Goal: Task Accomplishment & Management: Complete application form

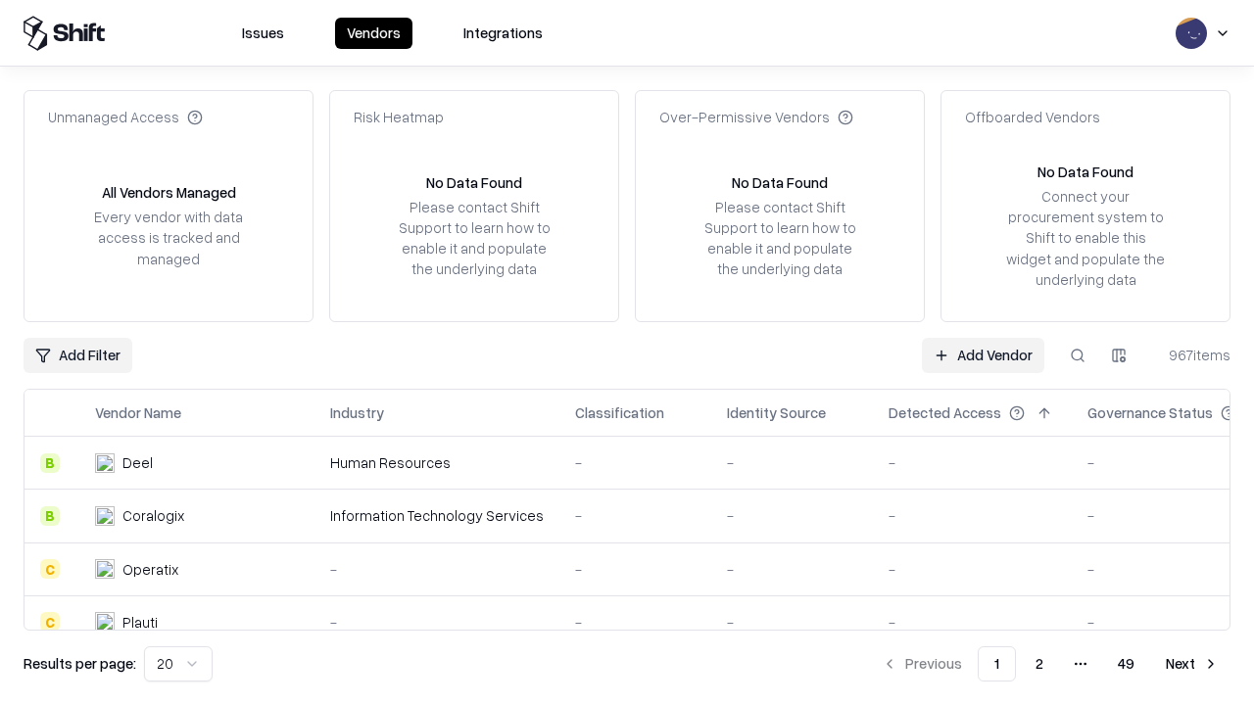
click at [982, 355] on link "Add Vendor" at bounding box center [983, 355] width 122 height 35
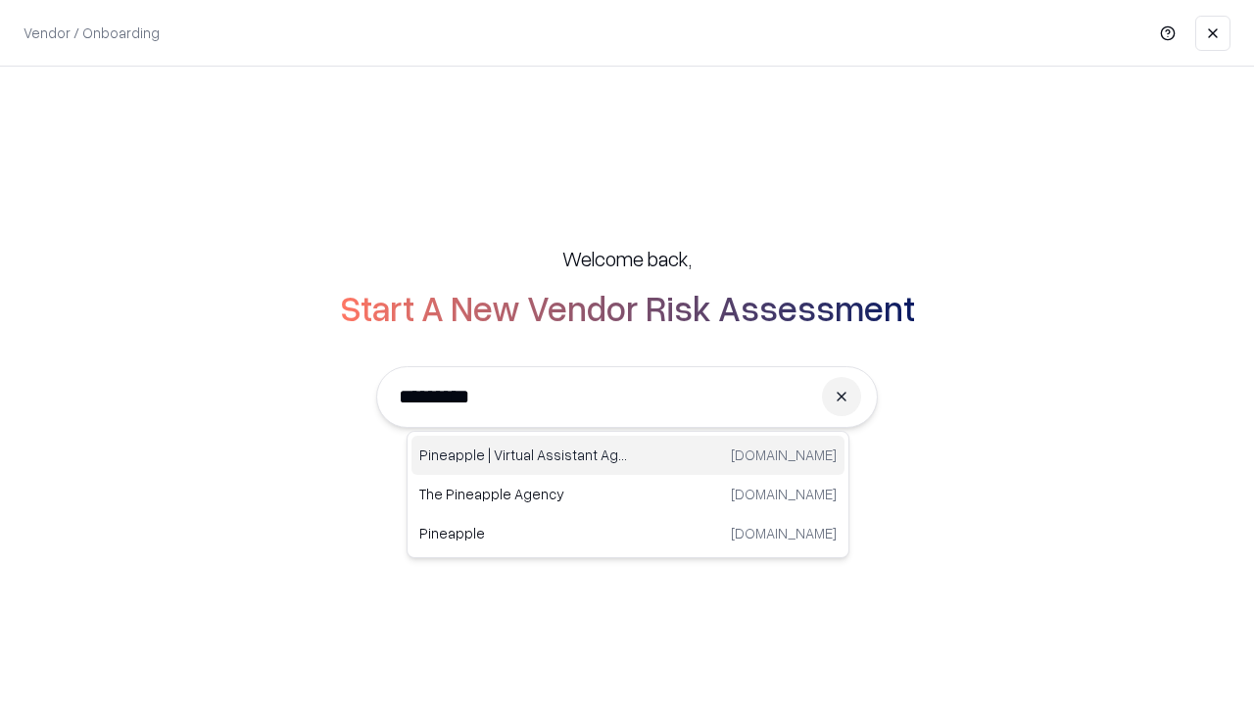
click at [628, 455] on div "Pineapple | Virtual Assistant Agency [DOMAIN_NAME]" at bounding box center [627, 455] width 433 height 39
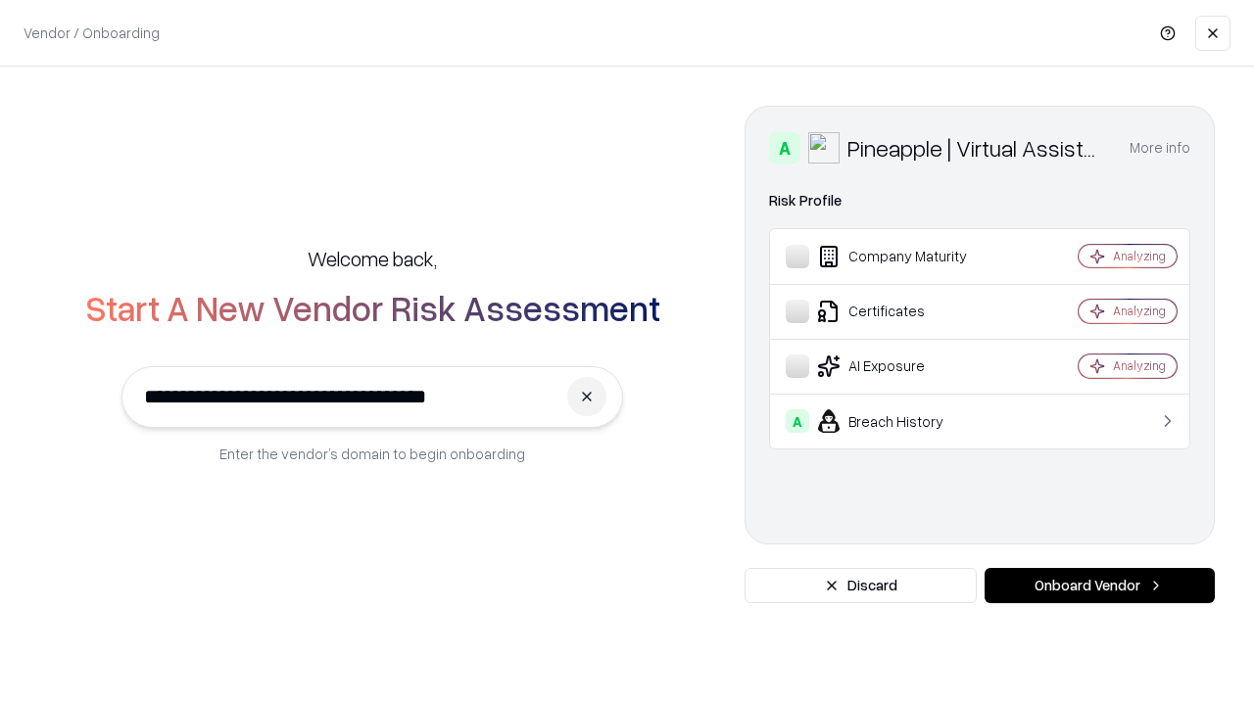
type input "**********"
click at [1099, 586] on button "Onboard Vendor" at bounding box center [1099, 585] width 230 height 35
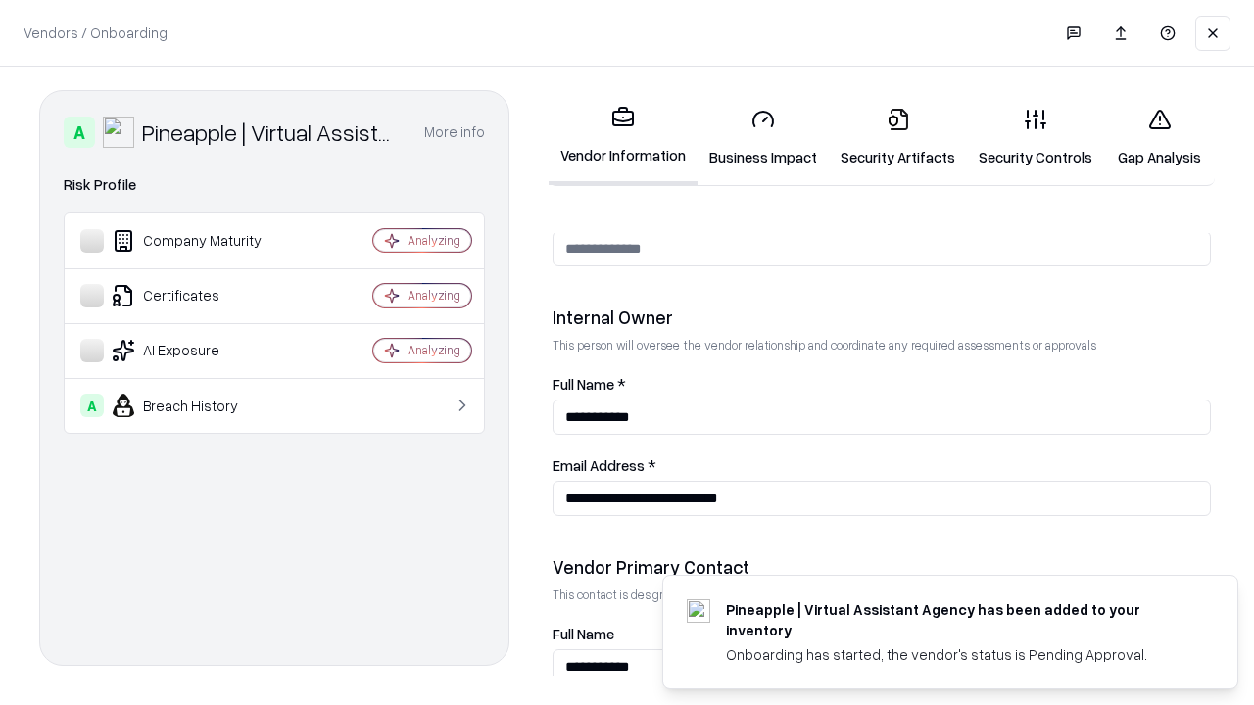
scroll to position [1015, 0]
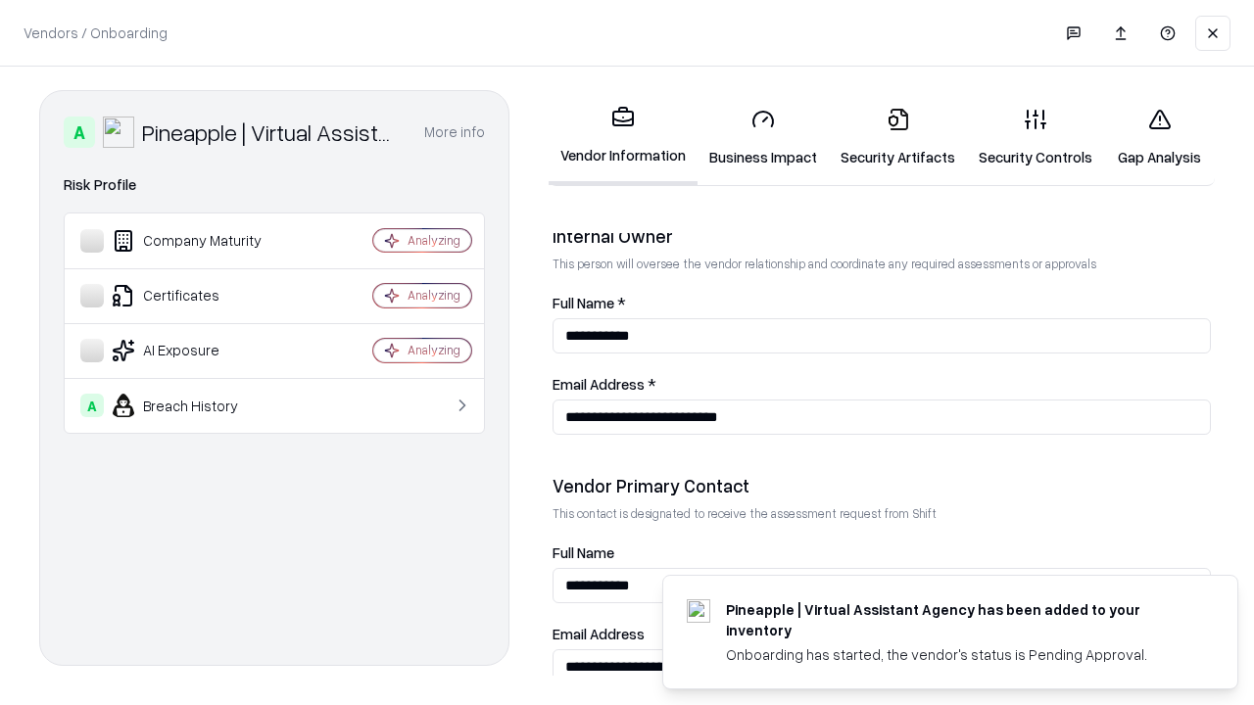
click at [763, 137] on link "Business Impact" at bounding box center [762, 137] width 131 height 91
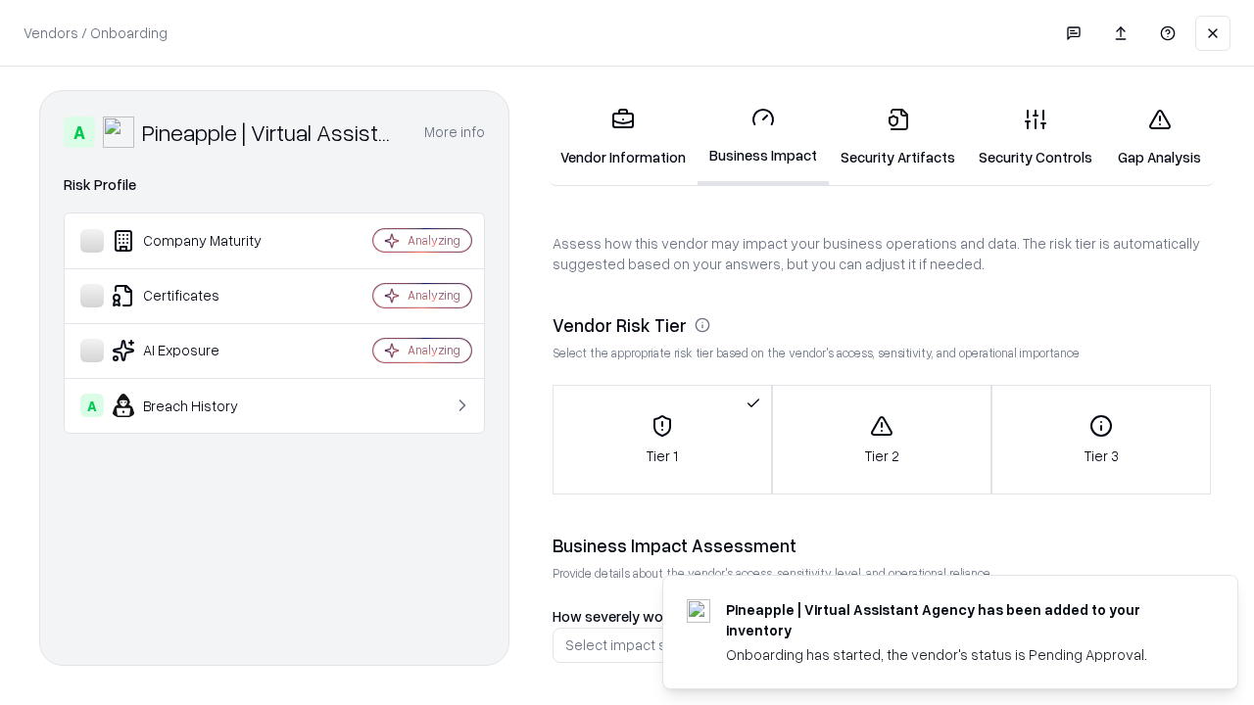
click at [897, 137] on link "Security Artifacts" at bounding box center [898, 137] width 138 height 91
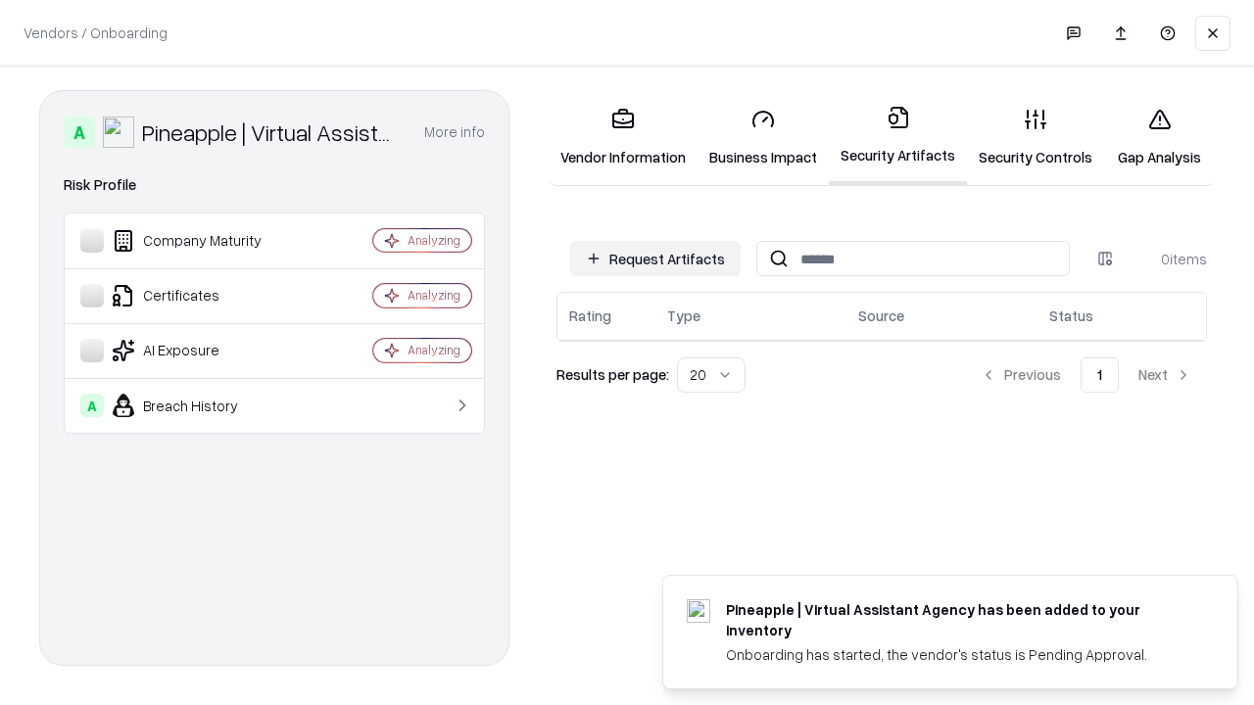
click at [655, 259] on button "Request Artifacts" at bounding box center [655, 258] width 170 height 35
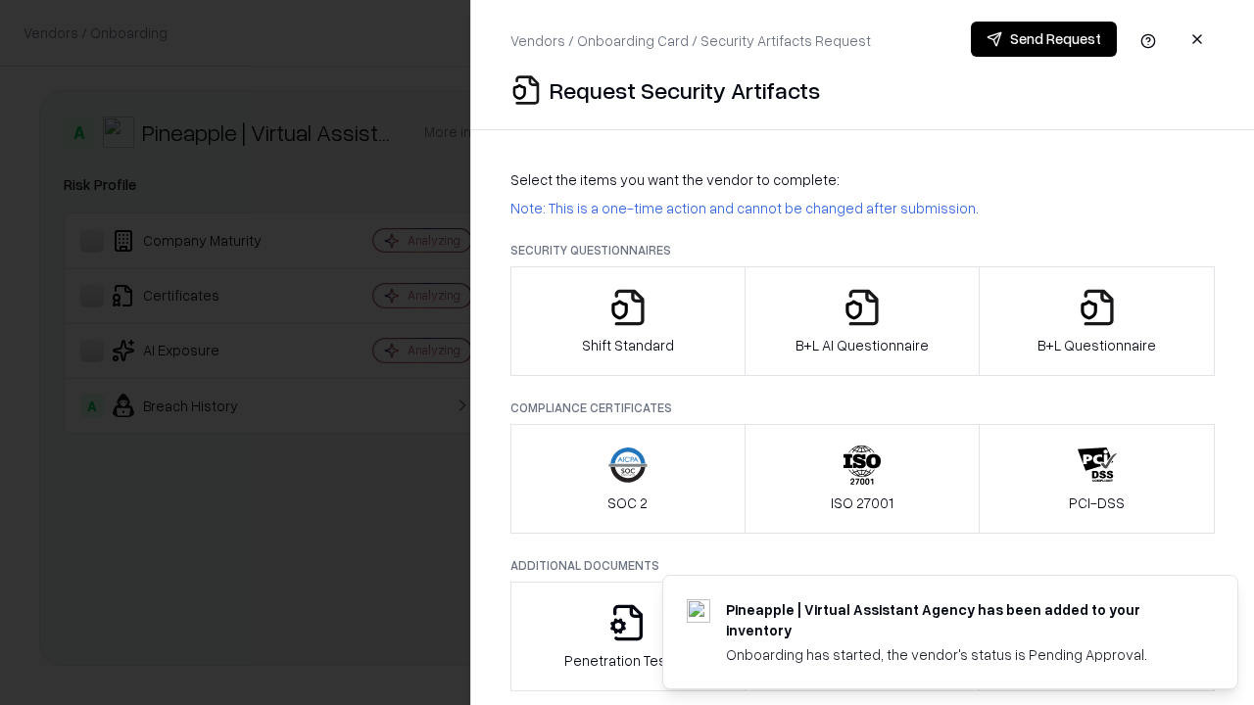
click at [627, 321] on icon "button" at bounding box center [627, 307] width 39 height 39
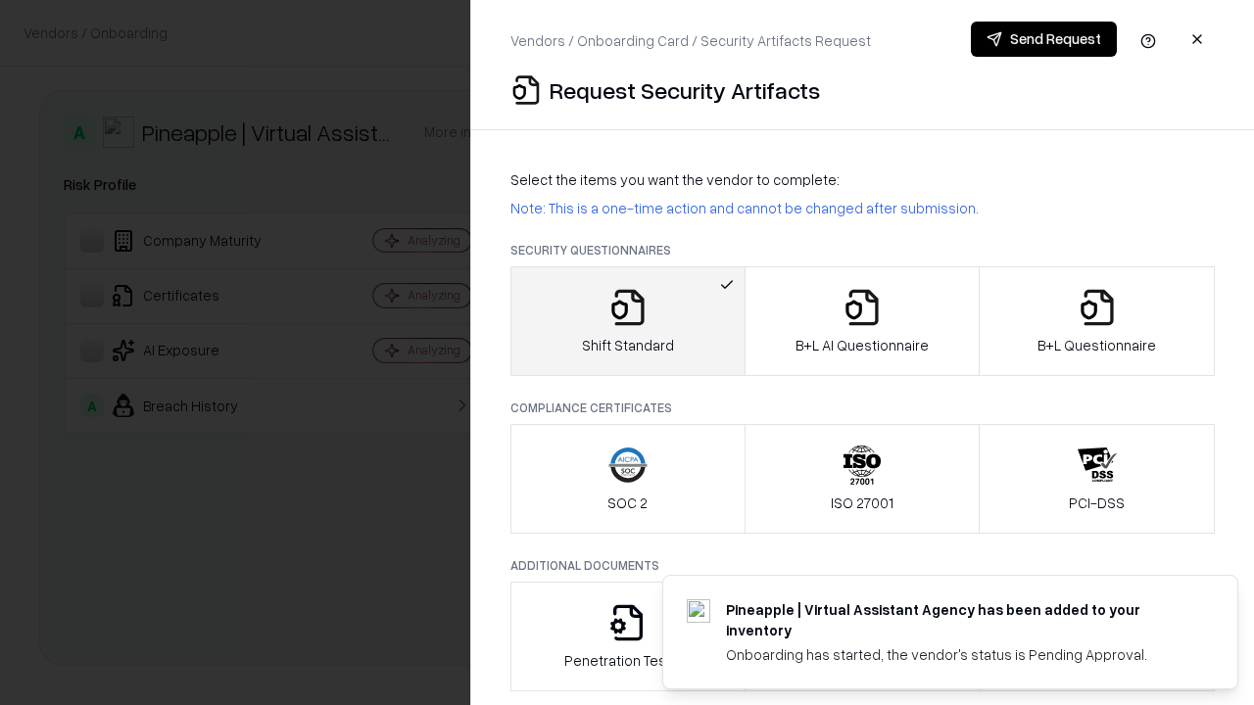
click at [1043, 39] on button "Send Request" at bounding box center [1044, 39] width 146 height 35
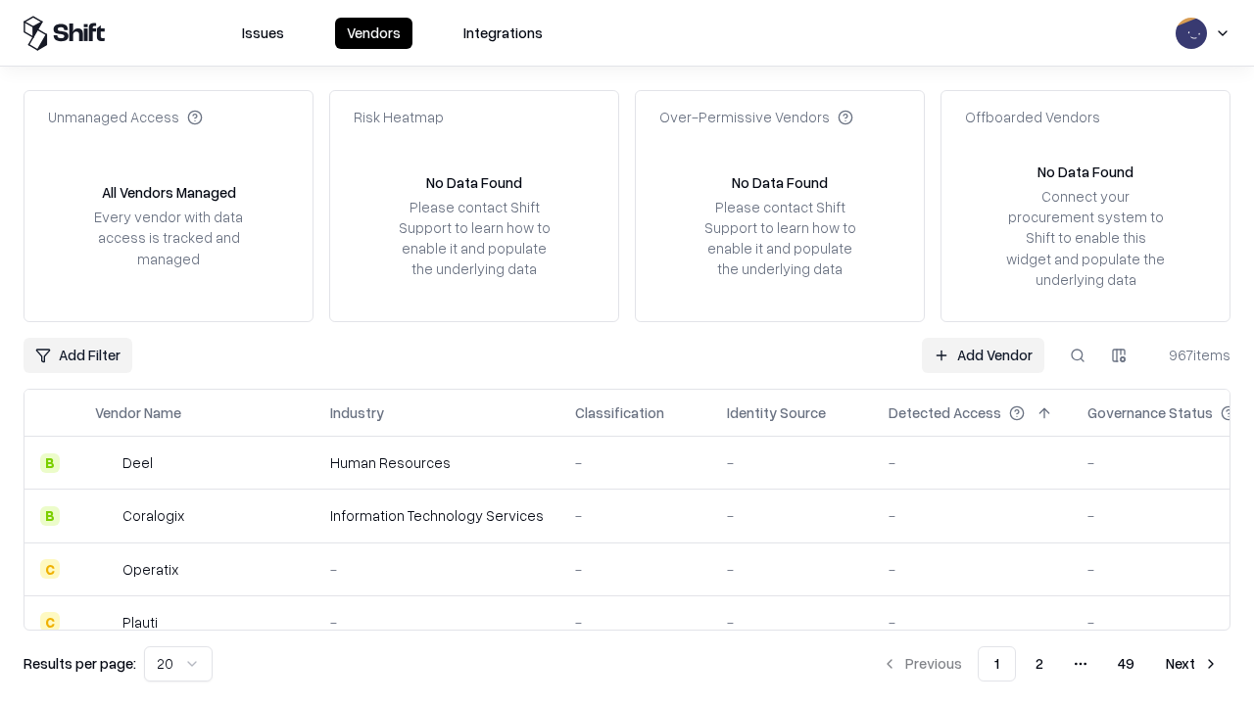
click at [1077, 355] on button at bounding box center [1077, 355] width 35 height 35
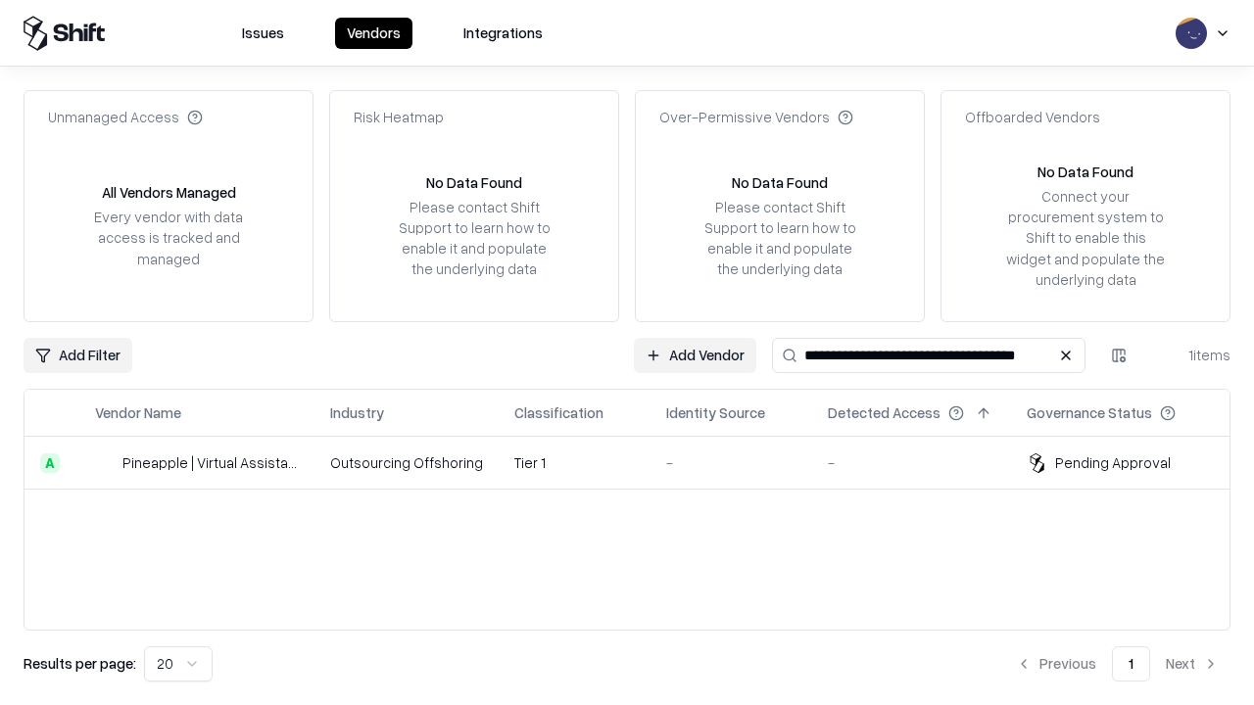
type input "**********"
click at [639, 462] on td "Tier 1" at bounding box center [575, 463] width 152 height 53
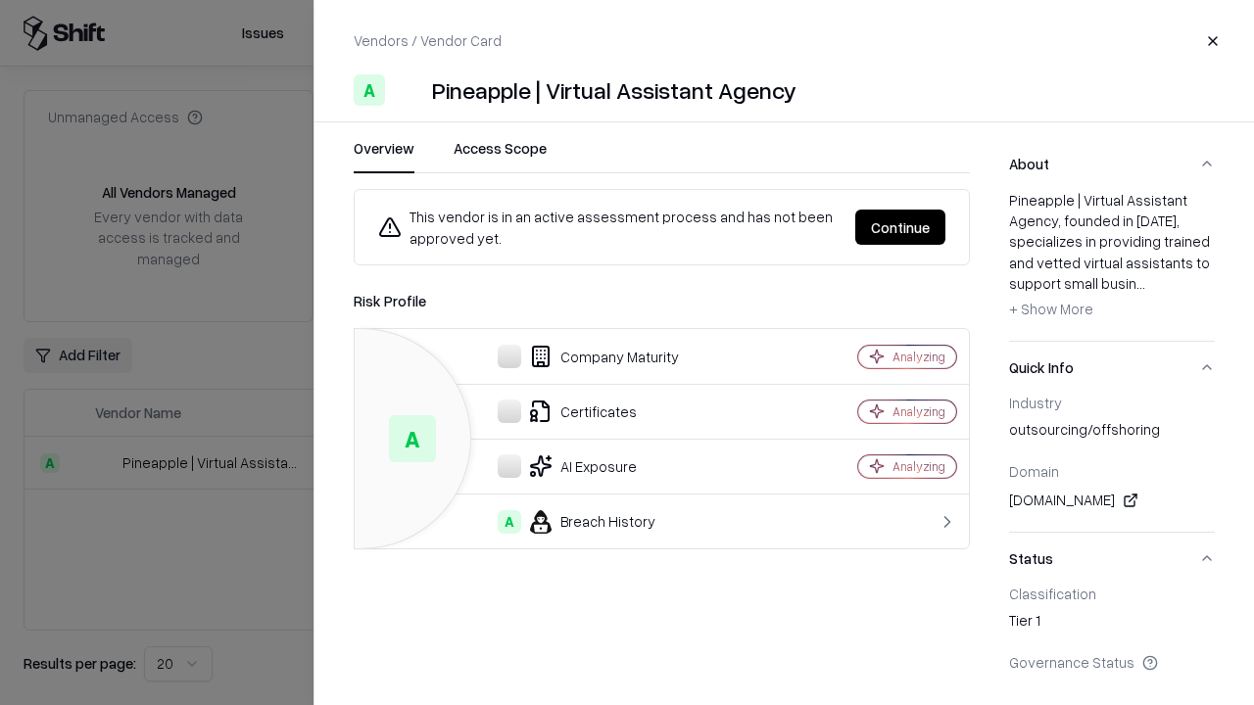
click at [900, 227] on button "Continue" at bounding box center [900, 227] width 90 height 35
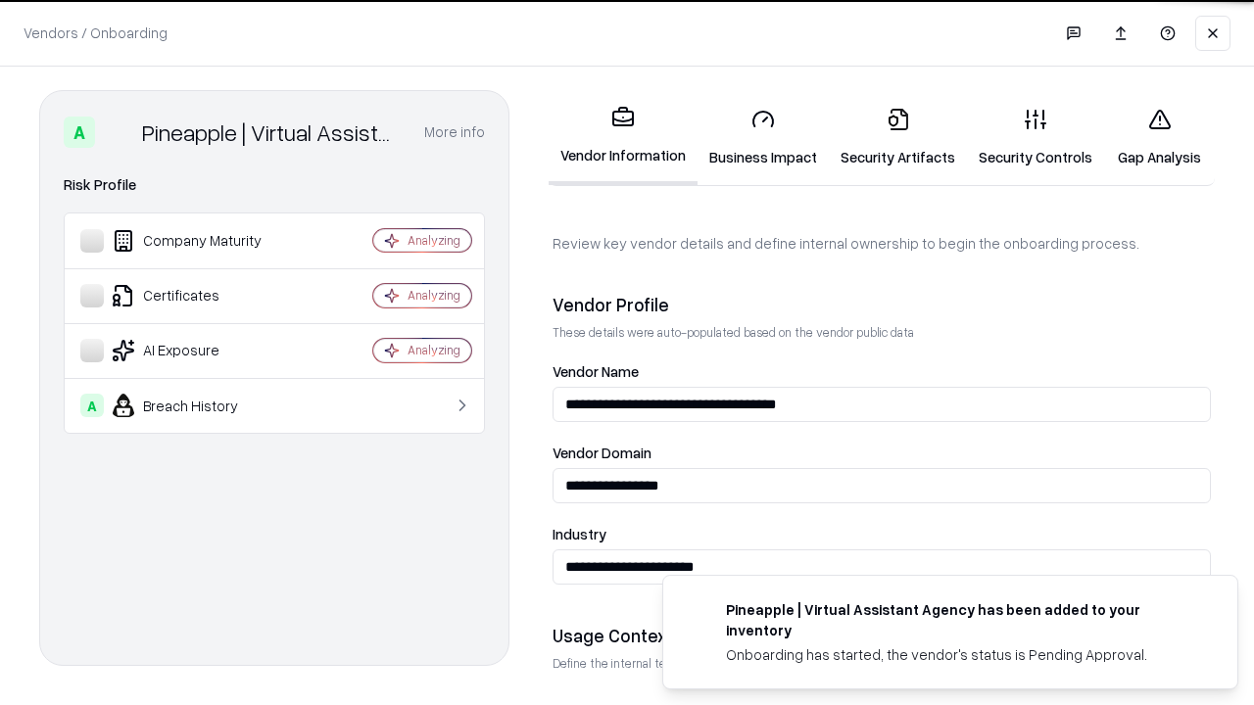
click at [897, 137] on link "Security Artifacts" at bounding box center [898, 137] width 138 height 91
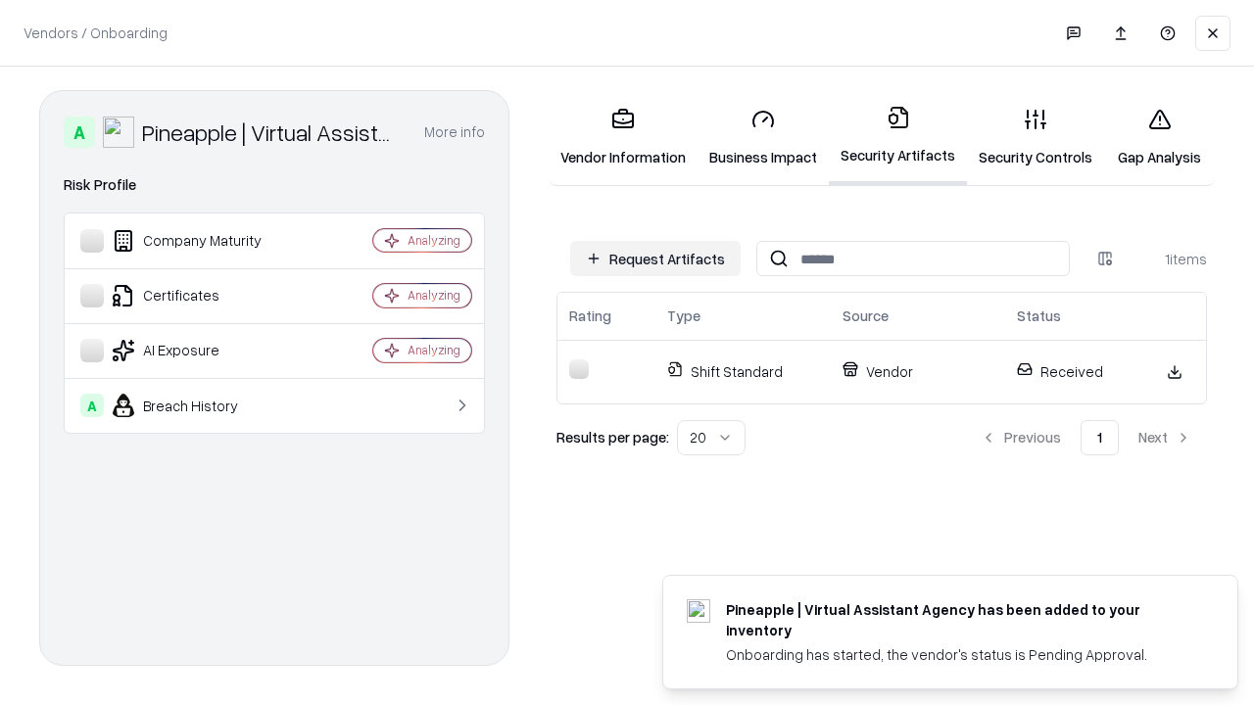
click at [1159, 137] on link "Gap Analysis" at bounding box center [1159, 137] width 111 height 91
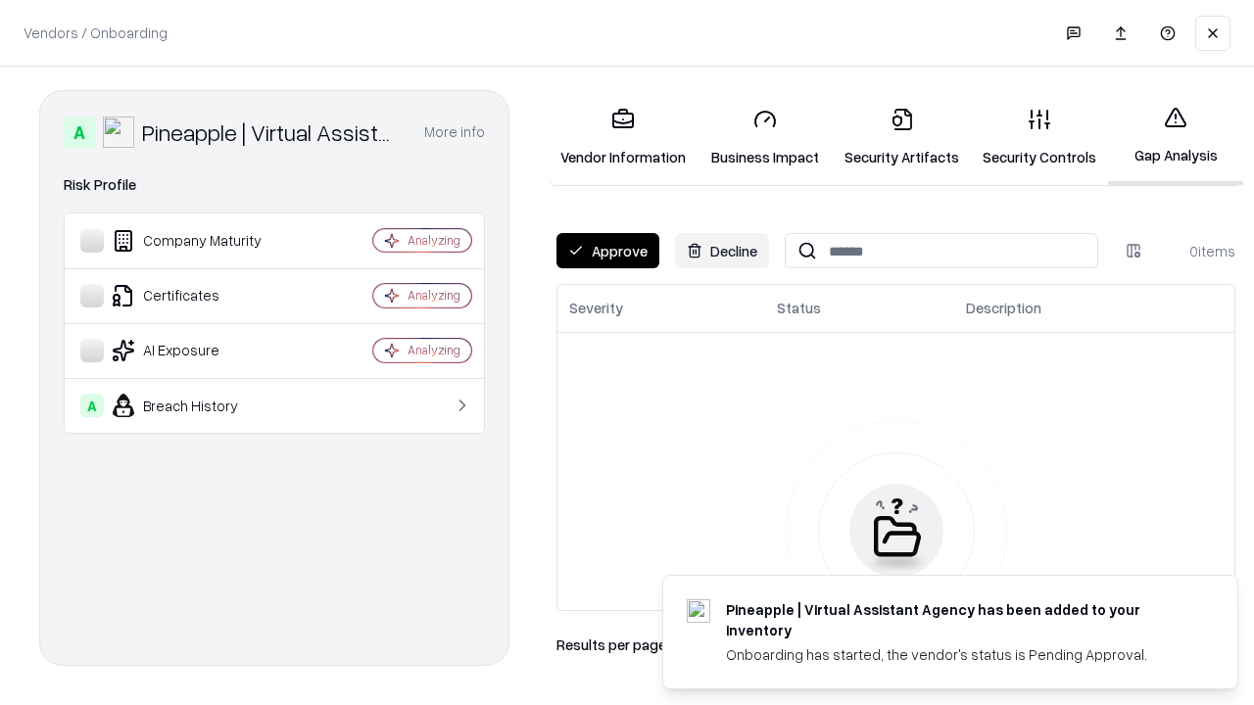
click at [607, 251] on button "Approve" at bounding box center [607, 250] width 103 height 35
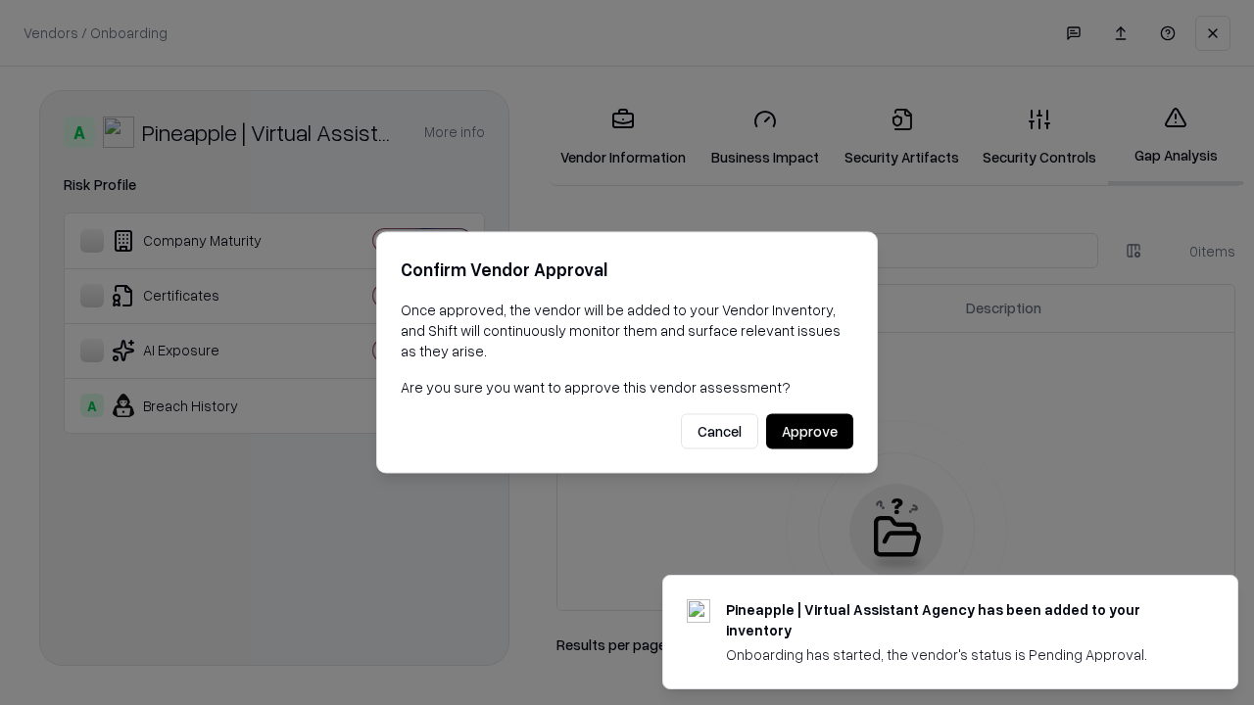
click at [809, 431] on button "Approve" at bounding box center [809, 431] width 87 height 35
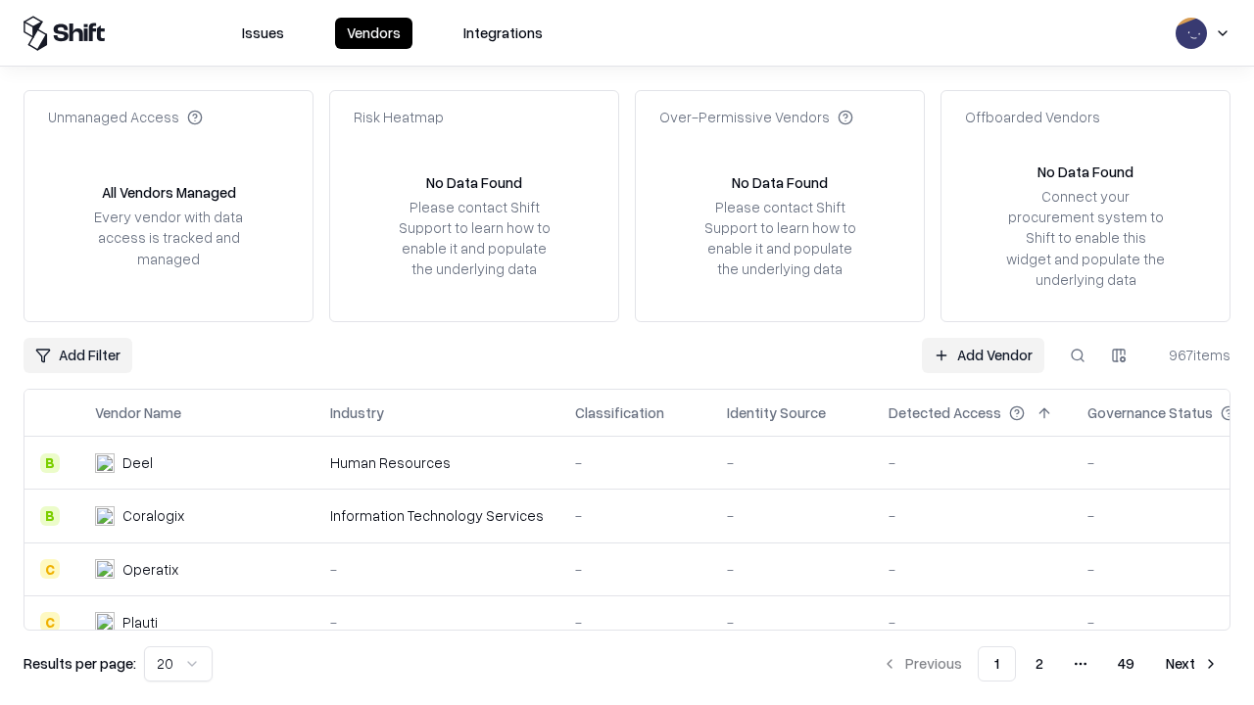
type input "**********"
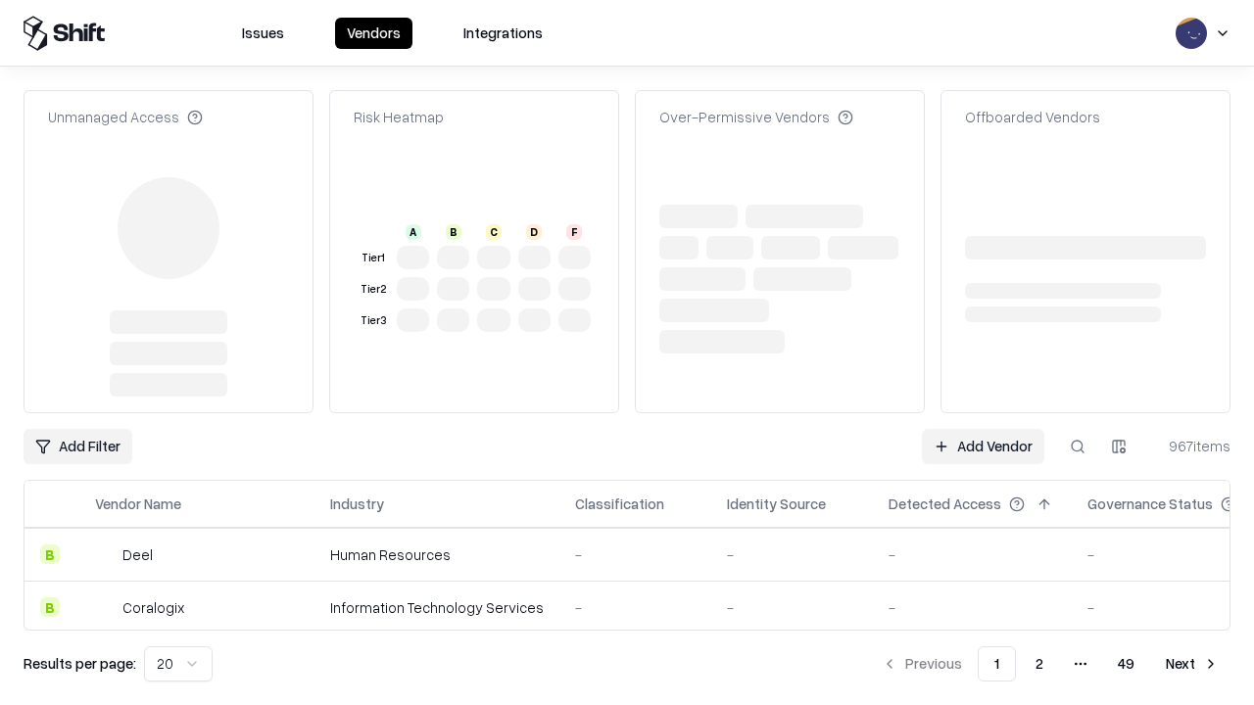
click at [982, 429] on link "Add Vendor" at bounding box center [983, 446] width 122 height 35
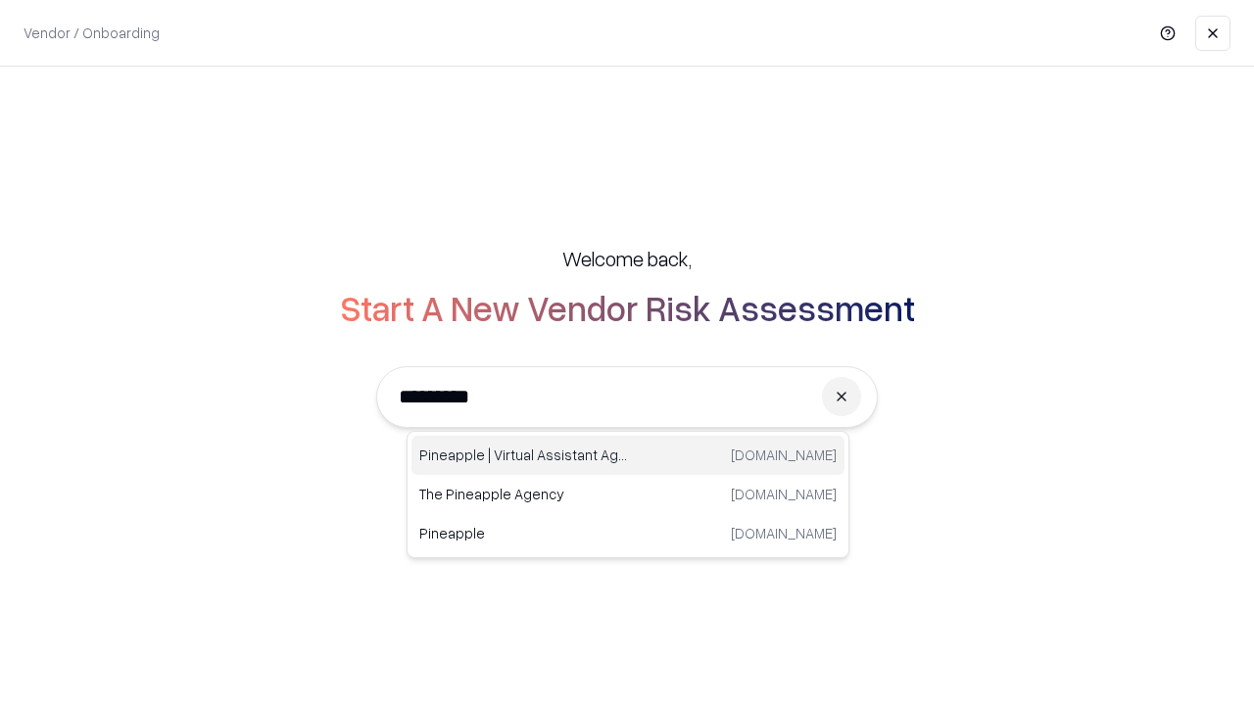
click at [628, 455] on div "Pineapple | Virtual Assistant Agency [DOMAIN_NAME]" at bounding box center [627, 455] width 433 height 39
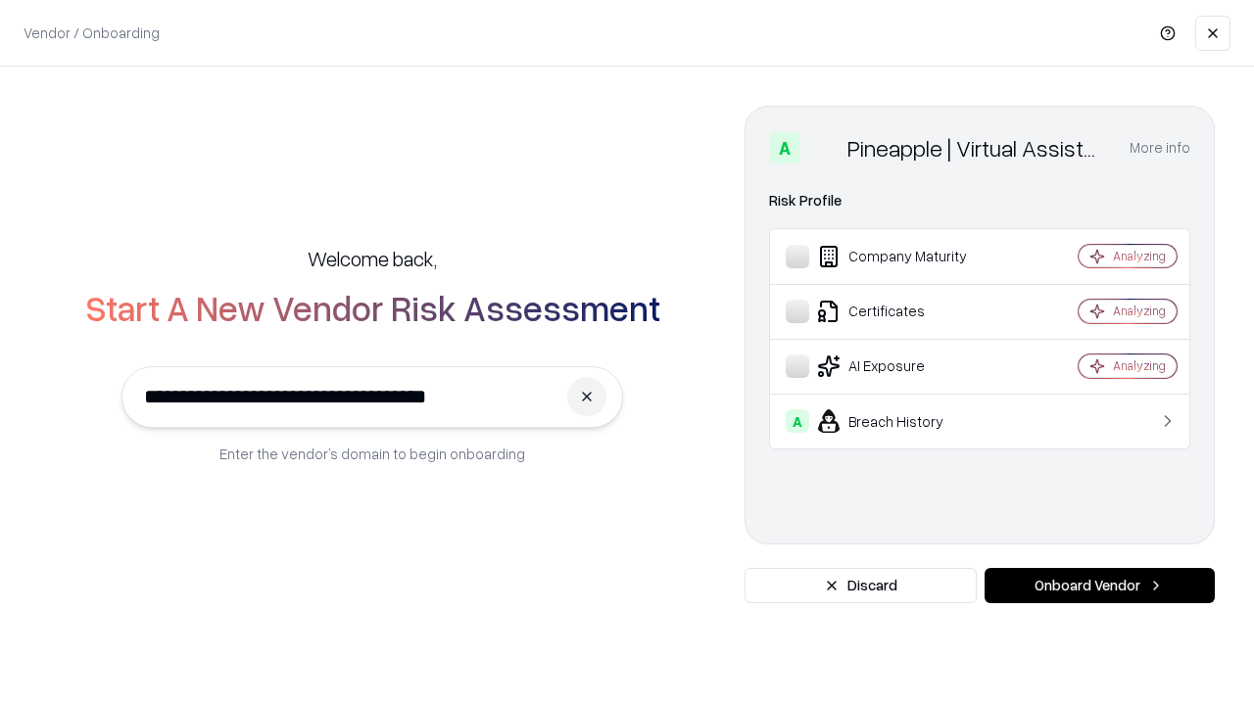
type input "**********"
click at [1099, 586] on button "Onboard Vendor" at bounding box center [1099, 585] width 230 height 35
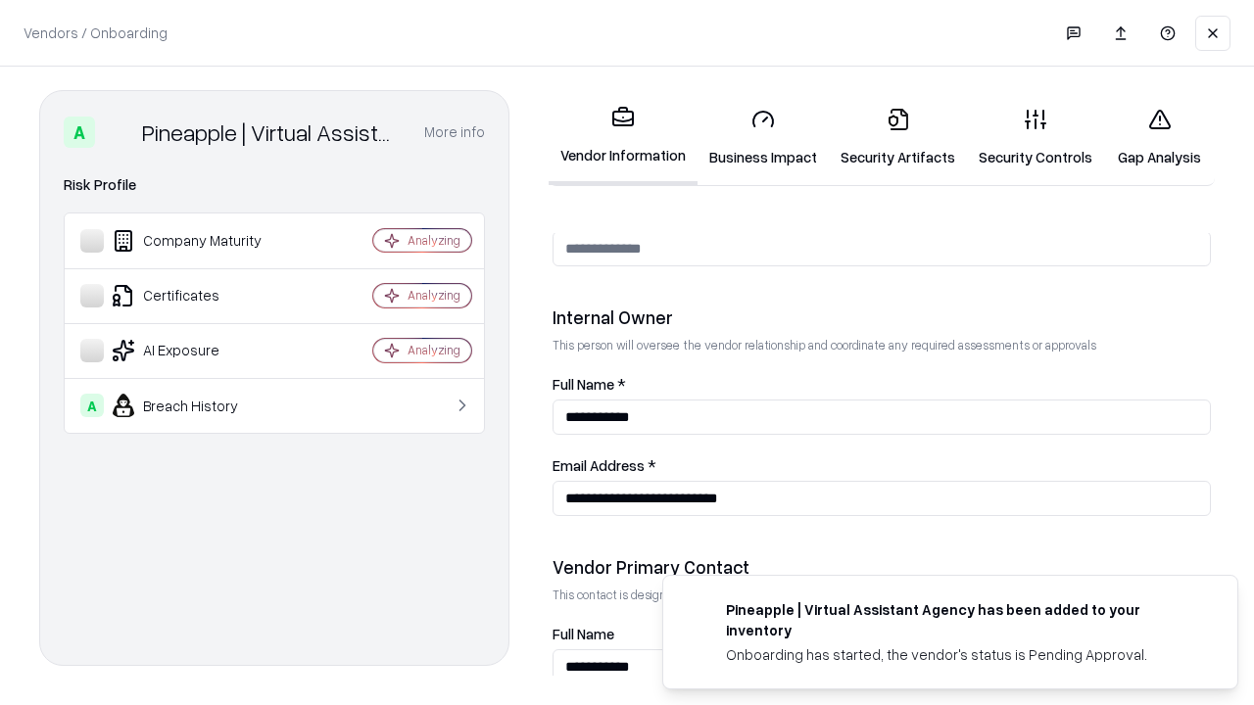
scroll to position [1015, 0]
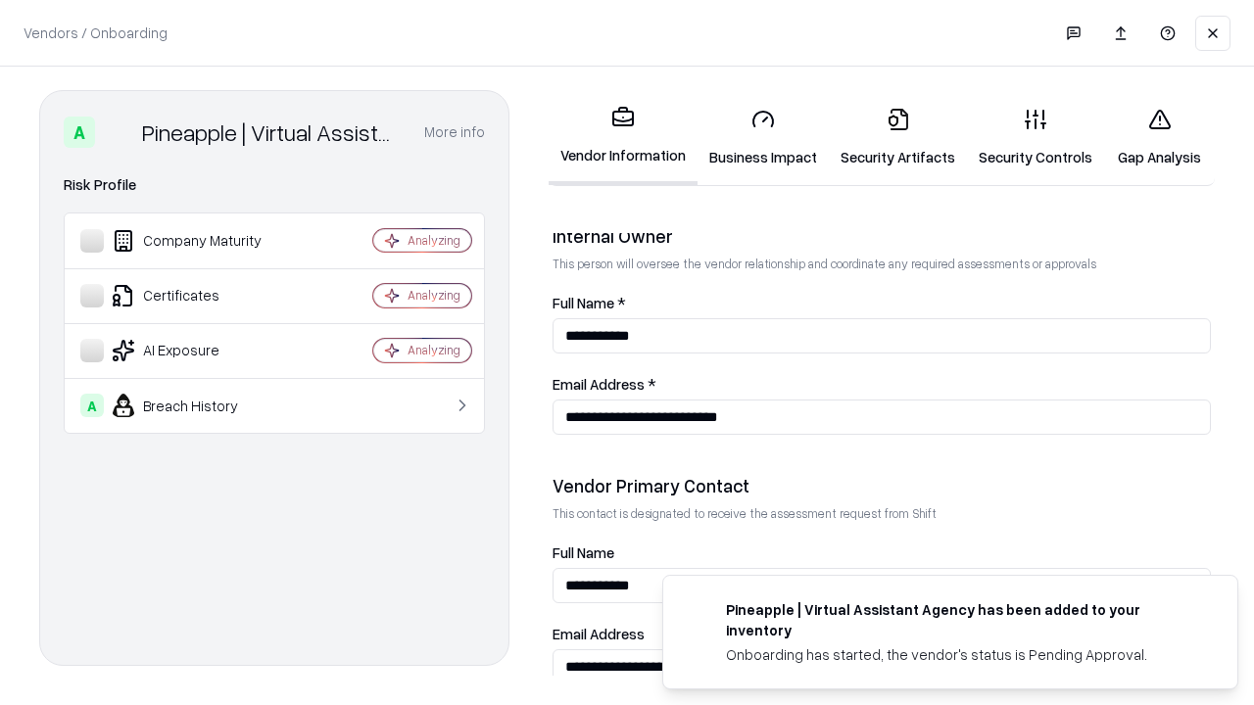
click at [1159, 137] on link "Gap Analysis" at bounding box center [1159, 137] width 111 height 91
